Goal: Check status

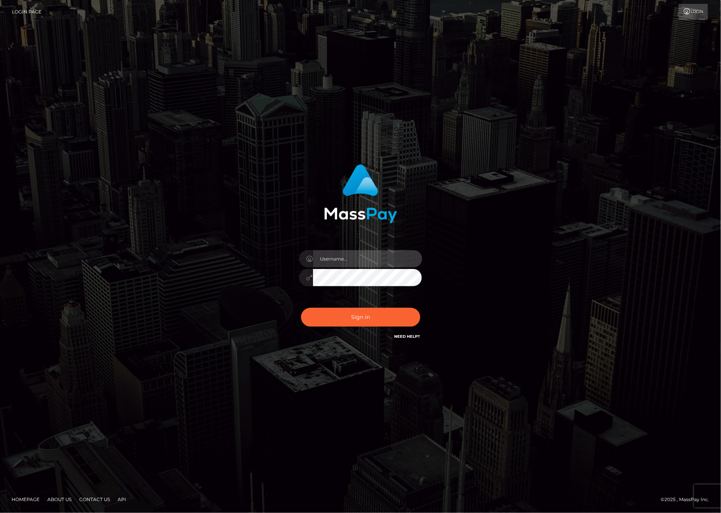
click at [327, 255] on input "text" at bounding box center [367, 258] width 109 height 17
type input "ashbil"
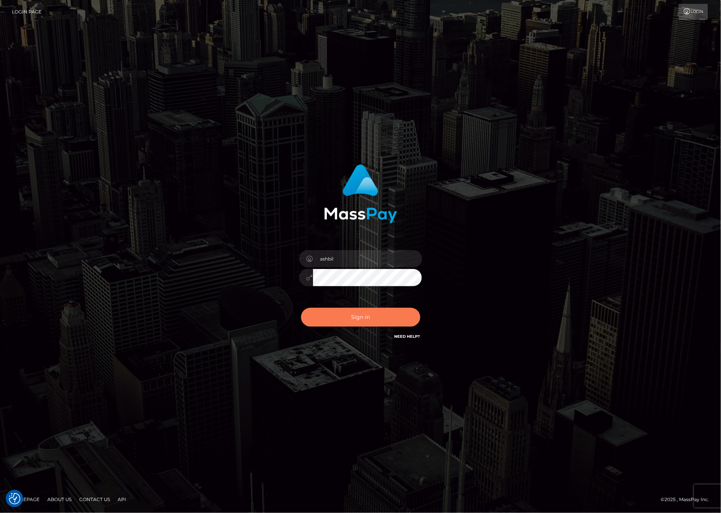
click at [339, 319] on button "Sign in" at bounding box center [360, 317] width 119 height 19
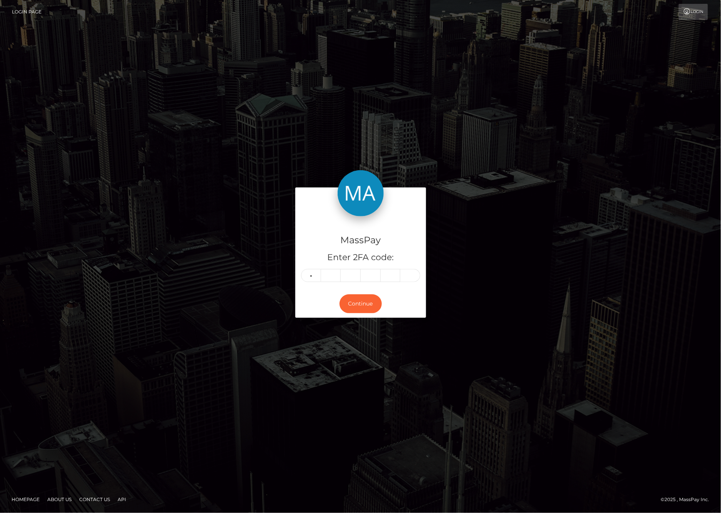
type input "8"
type input "1"
type input "0"
type input "8"
type input "9"
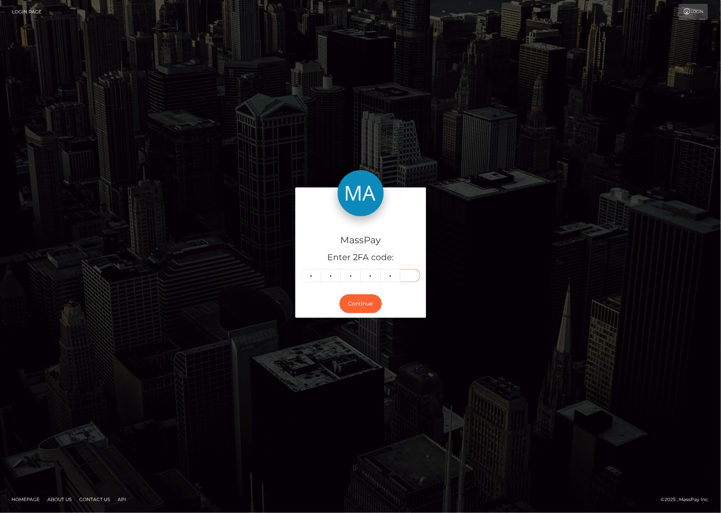
type input "1"
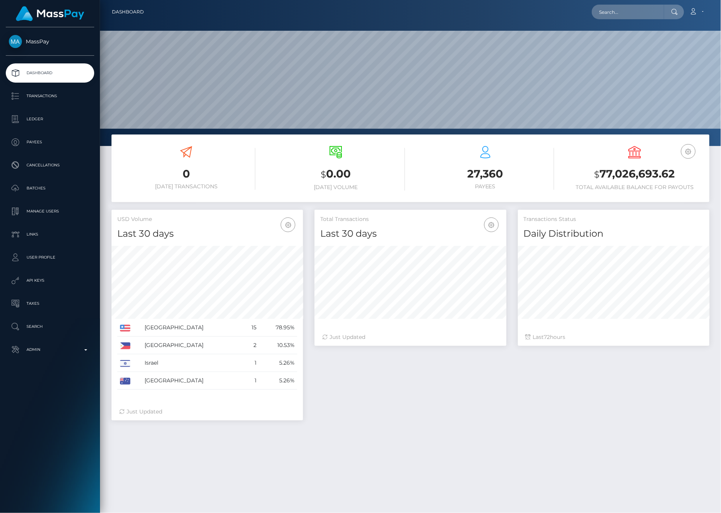
scroll to position [136, 191]
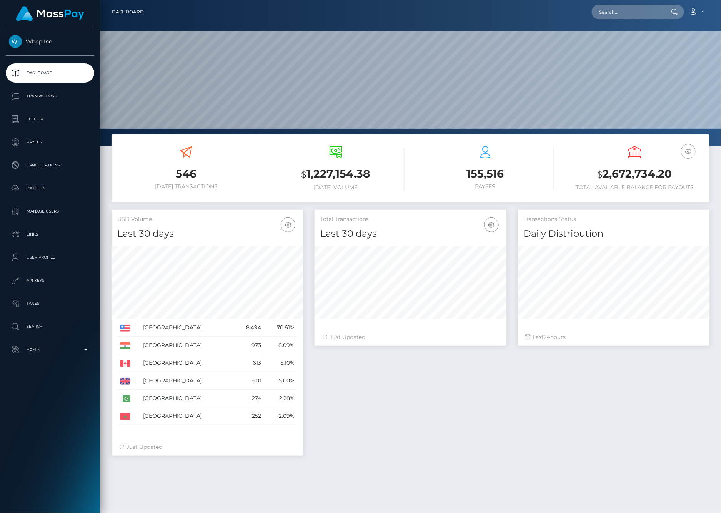
scroll to position [136, 191]
click at [32, 121] on p "Ledger" at bounding box center [50, 119] width 82 height 12
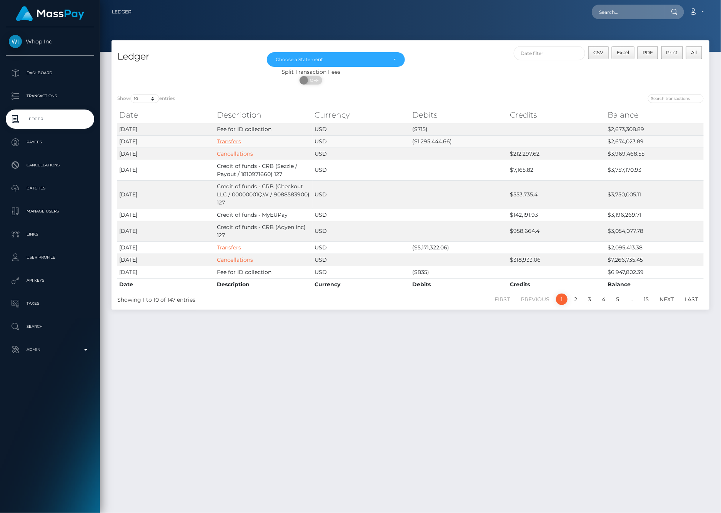
click at [230, 141] on link "Transfers" at bounding box center [229, 141] width 24 height 7
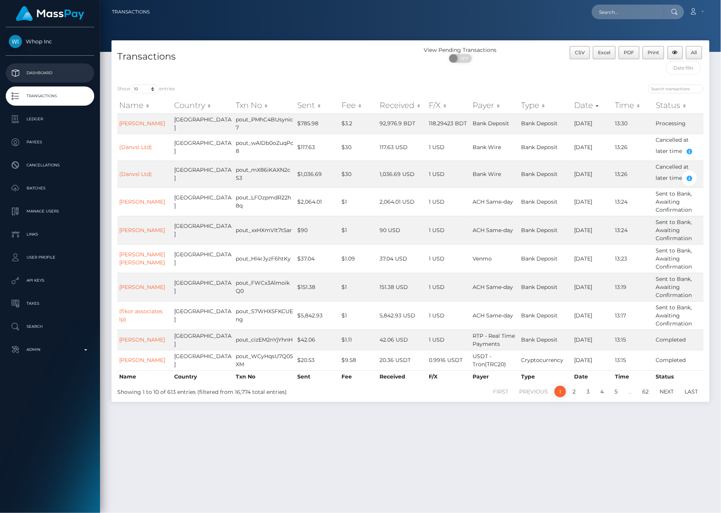
click at [41, 73] on p "Dashboard" at bounding box center [50, 73] width 82 height 12
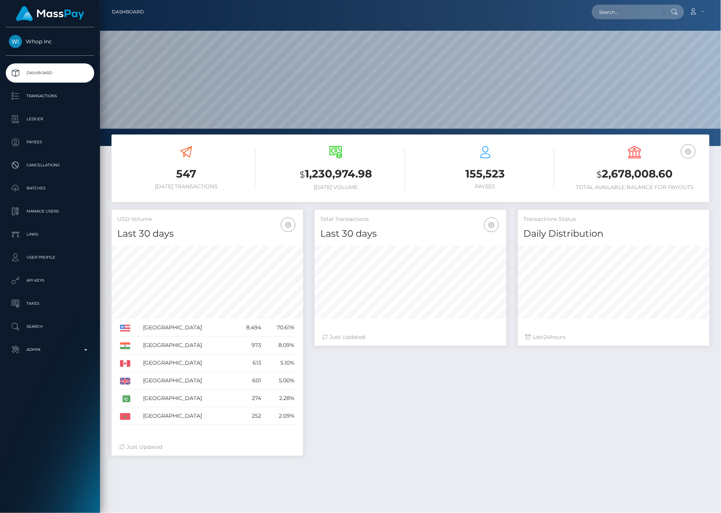
scroll to position [136, 191]
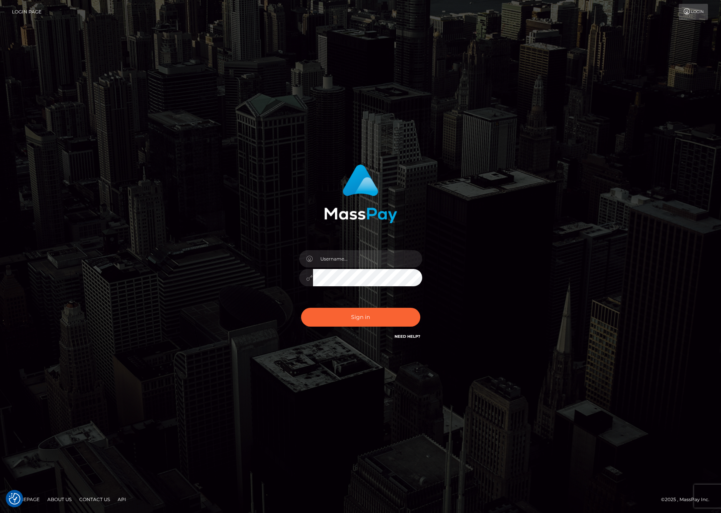
checkbox input "true"
